Goal: Use online tool/utility: Utilize a website feature to perform a specific function

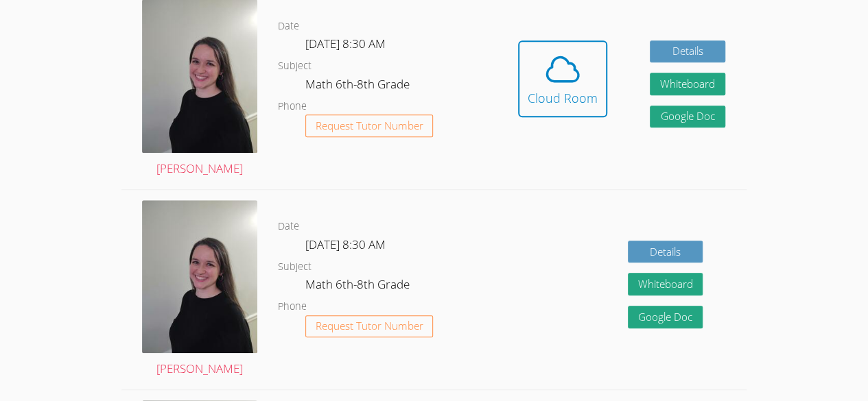
scroll to position [417, 0]
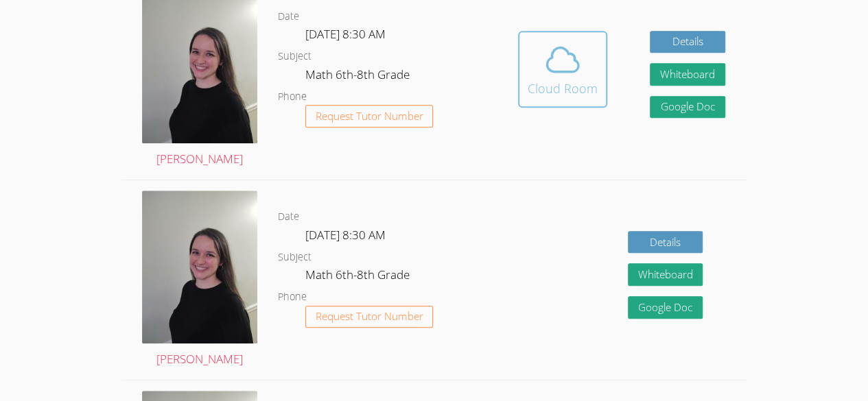
click at [540, 82] on div "Cloud Room" at bounding box center [563, 88] width 70 height 19
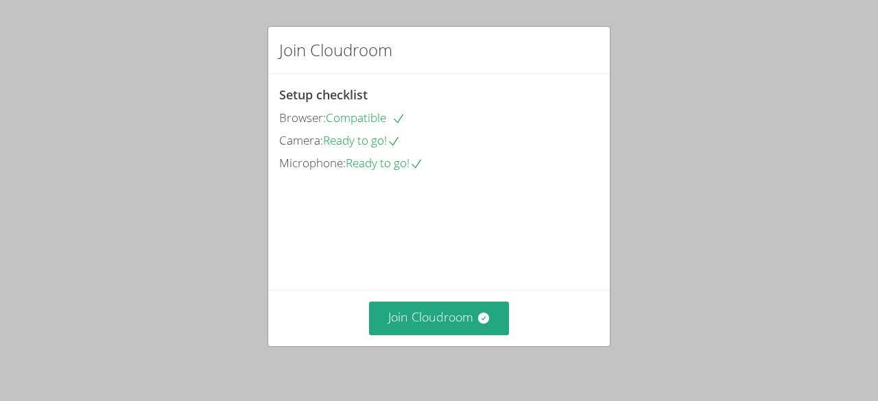
click at [671, 96] on div "Join Cloudroom Setup checklist Browser: Compatible Camera: Ready to go! Microph…" at bounding box center [439, 200] width 878 height 401
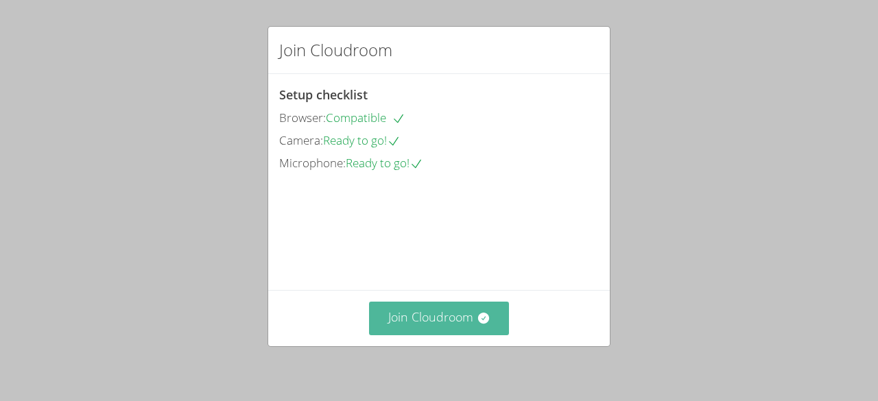
click at [447, 316] on button "Join Cloudroom" at bounding box center [439, 319] width 141 height 34
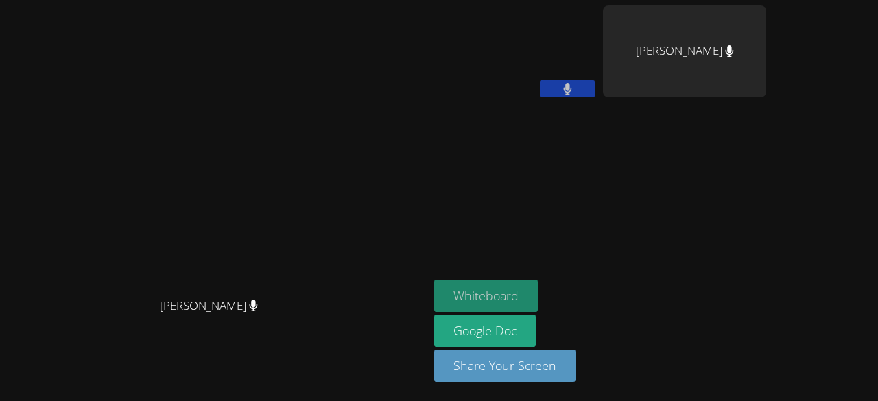
click at [538, 294] on button "Whiteboard" at bounding box center [486, 296] width 104 height 32
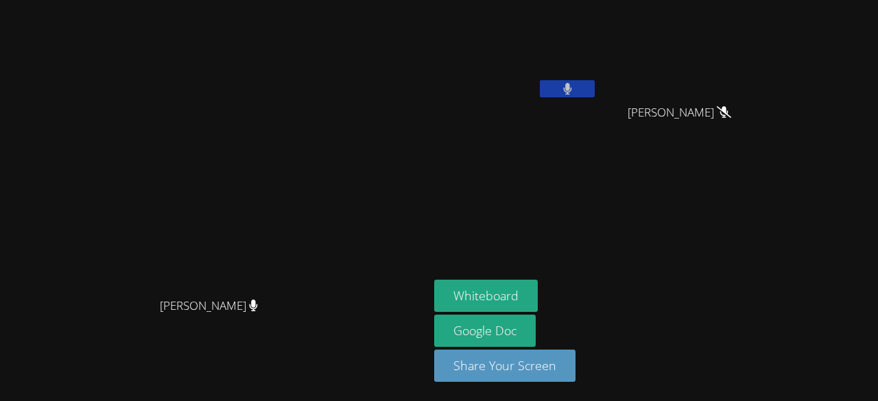
click at [595, 88] on button at bounding box center [567, 88] width 55 height 17
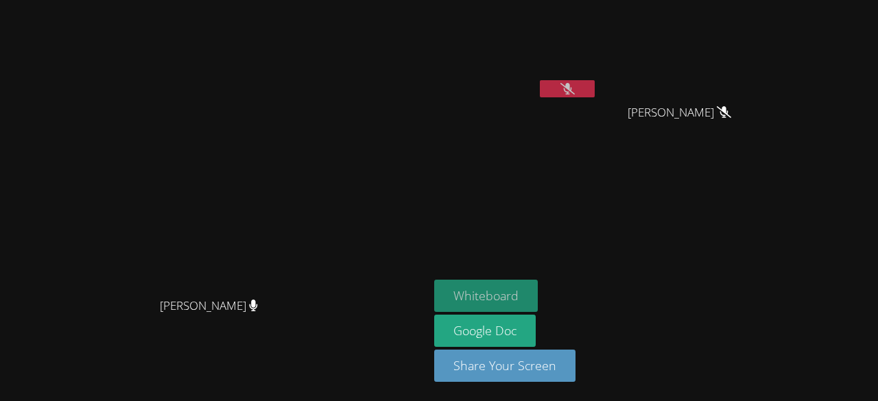
click at [538, 301] on button "Whiteboard" at bounding box center [486, 296] width 104 height 32
